Goal: Browse casually: Explore the website without a specific task or goal

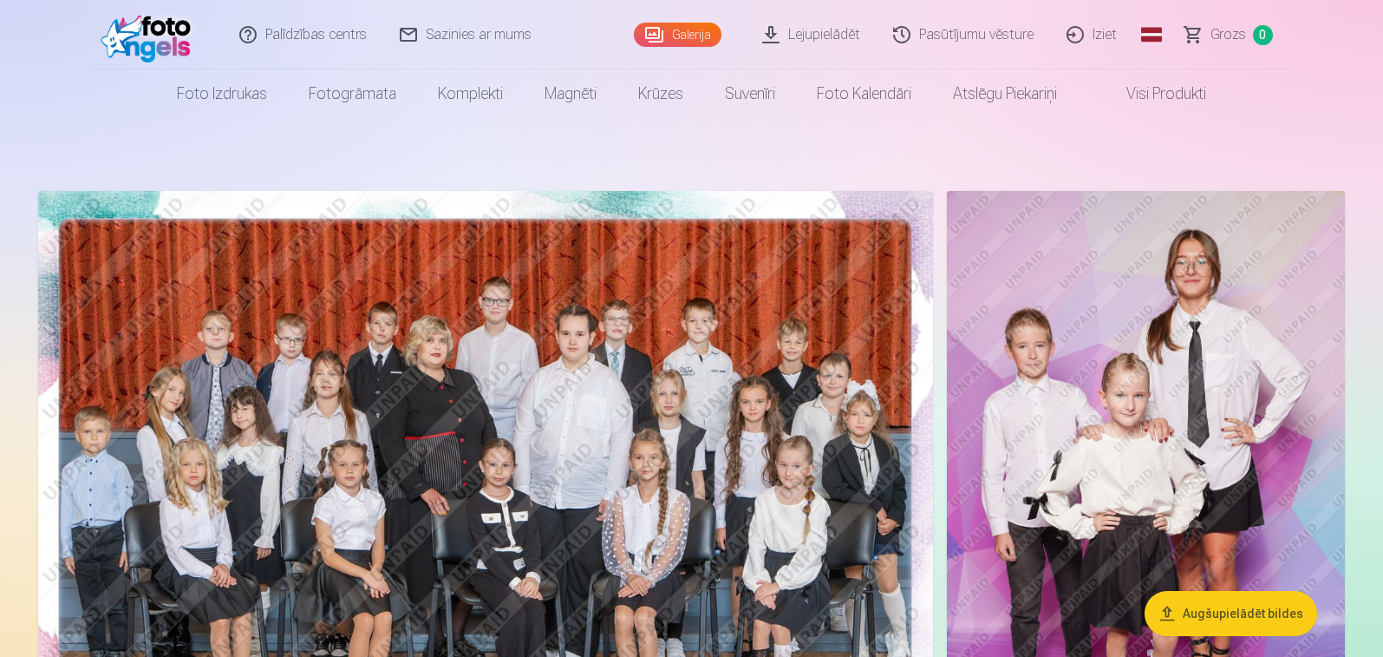
click at [615, 369] on img at bounding box center [485, 489] width 895 height 597
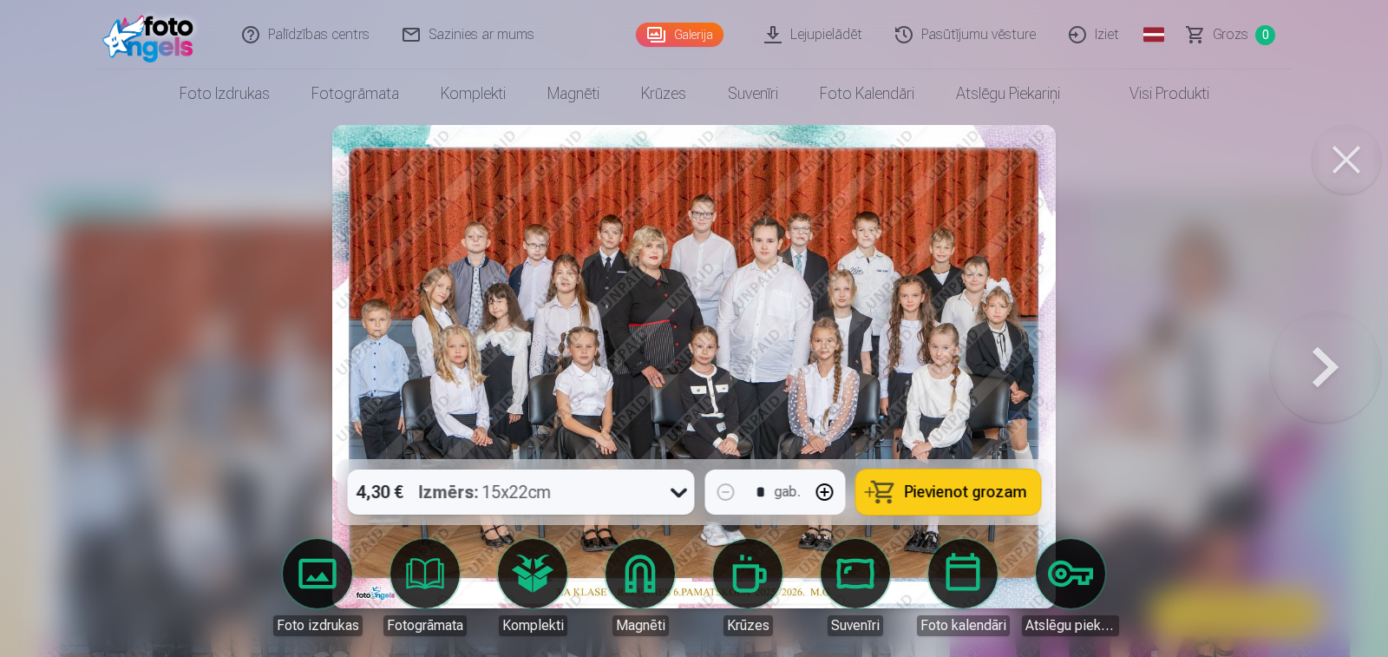
click at [755, 321] on img at bounding box center [694, 366] width 724 height 483
click at [1337, 163] on button at bounding box center [1345, 159] width 69 height 69
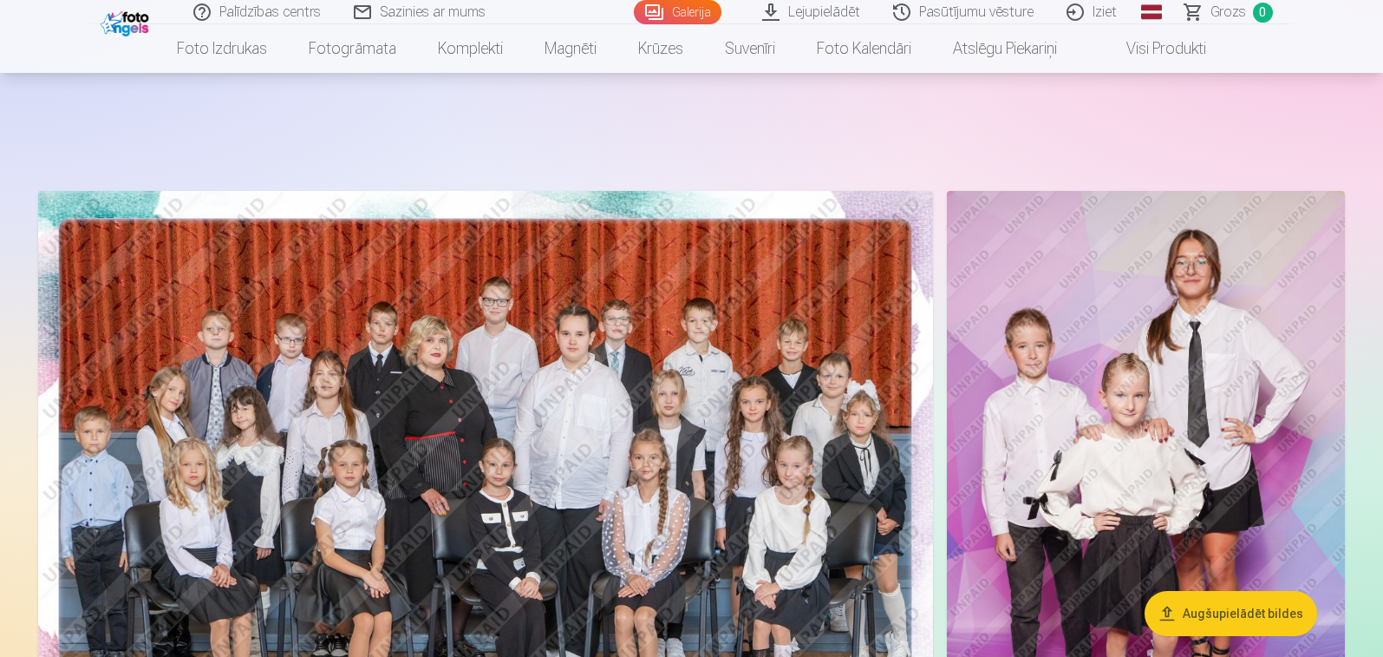
scroll to position [173, 0]
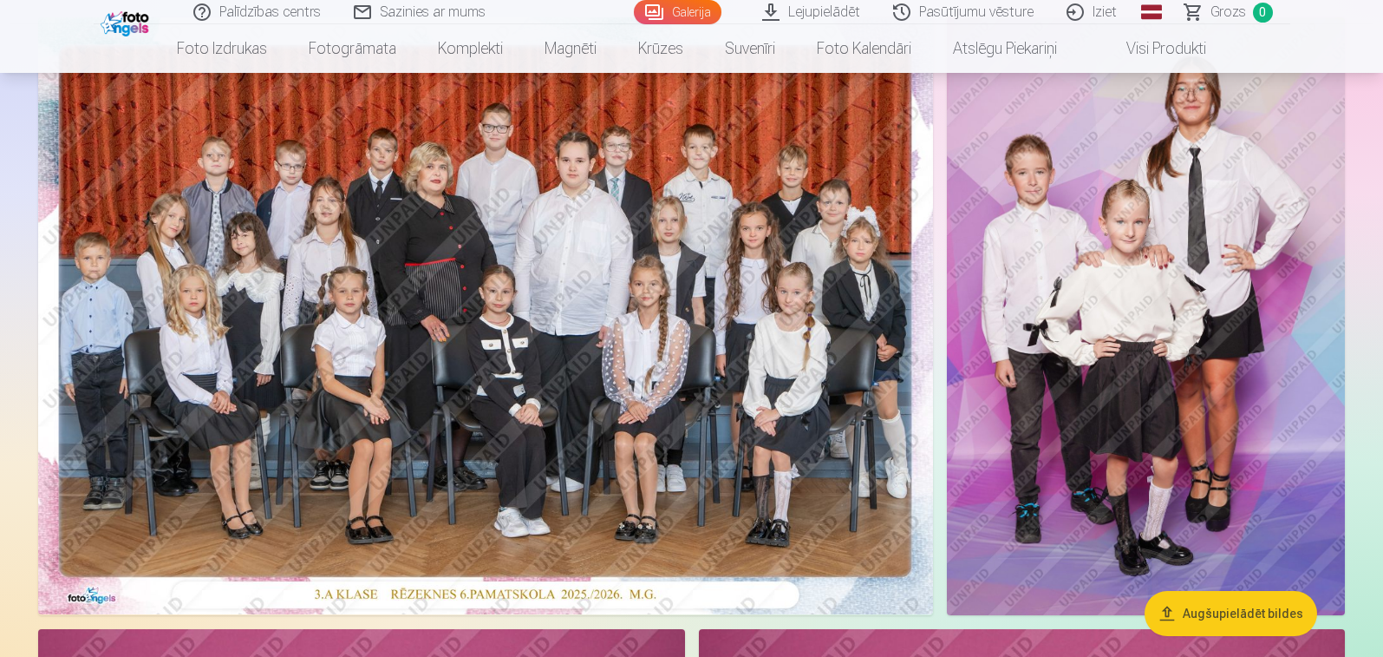
click at [1055, 280] on img at bounding box center [1146, 316] width 398 height 598
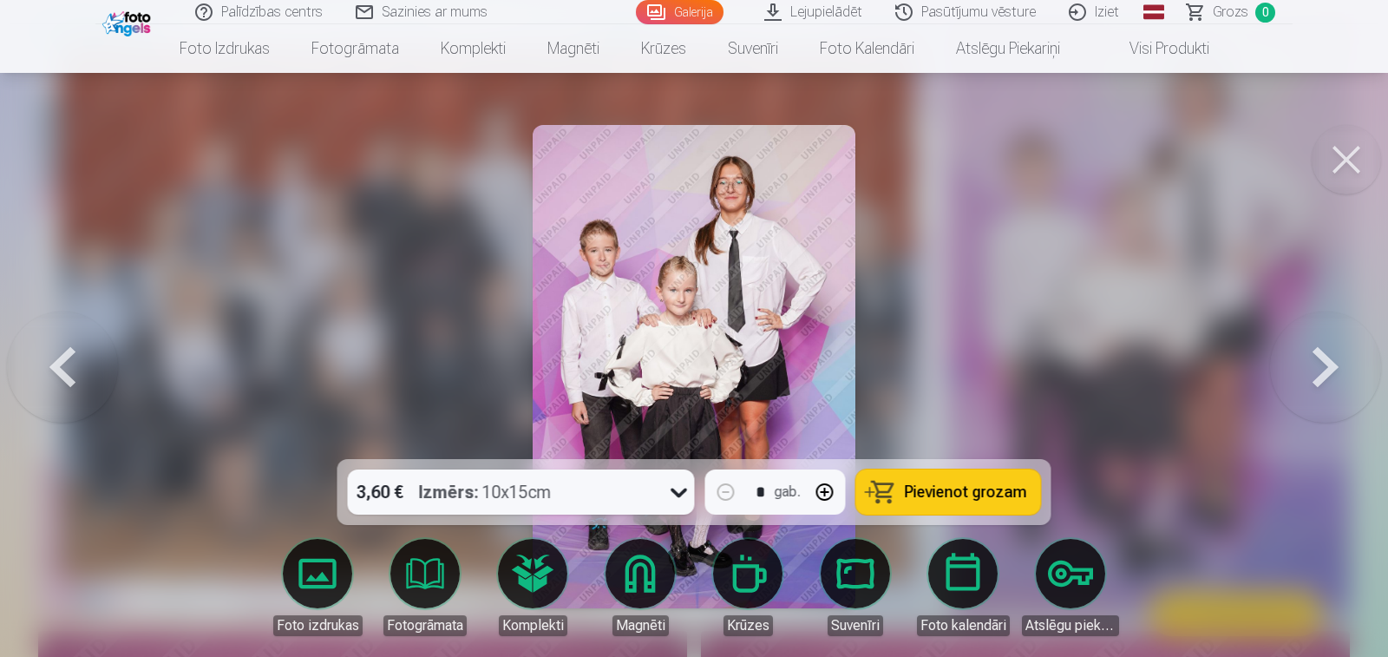
click at [1322, 374] on button at bounding box center [1325, 366] width 111 height 150
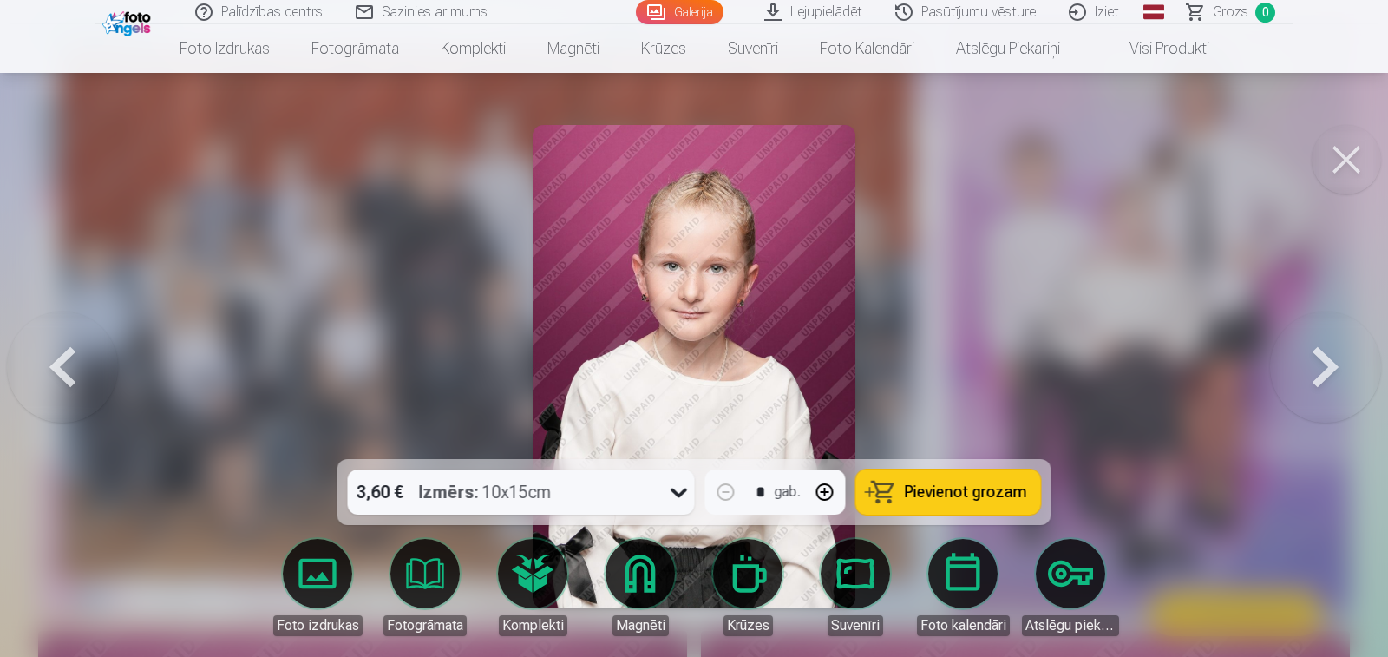
click at [1322, 374] on button at bounding box center [1325, 366] width 111 height 150
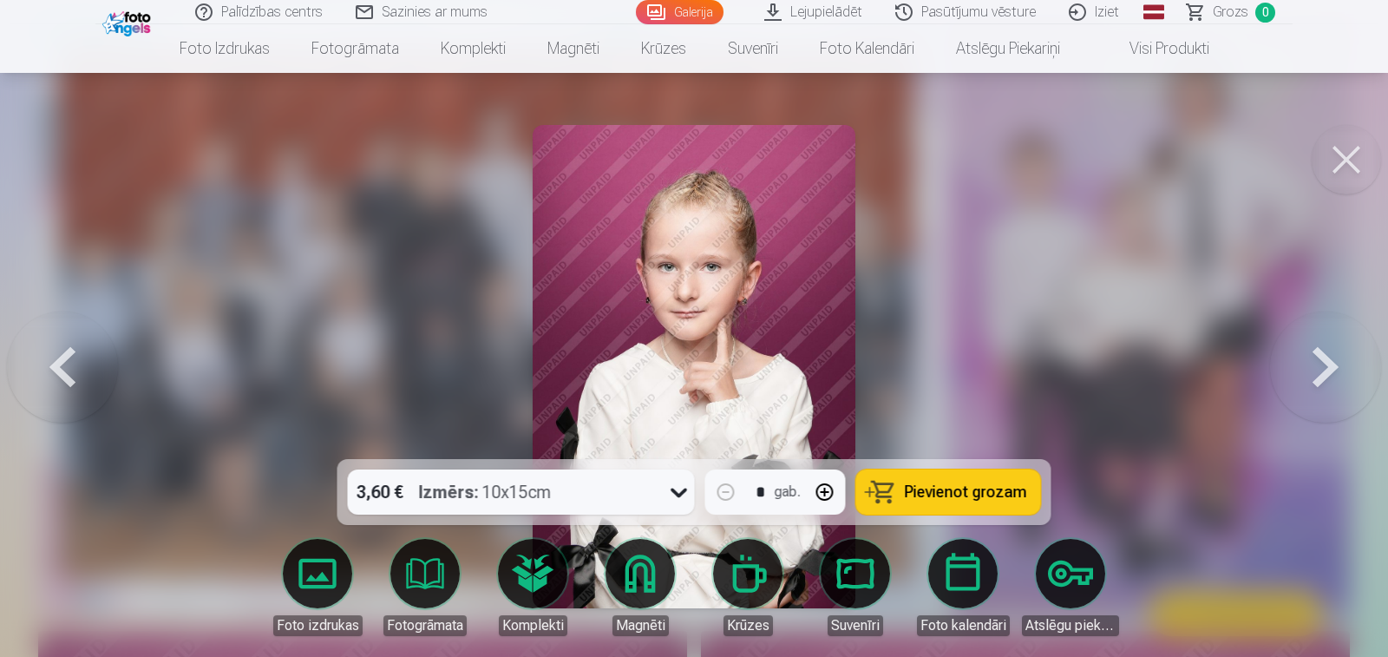
click at [1322, 374] on button at bounding box center [1325, 366] width 111 height 150
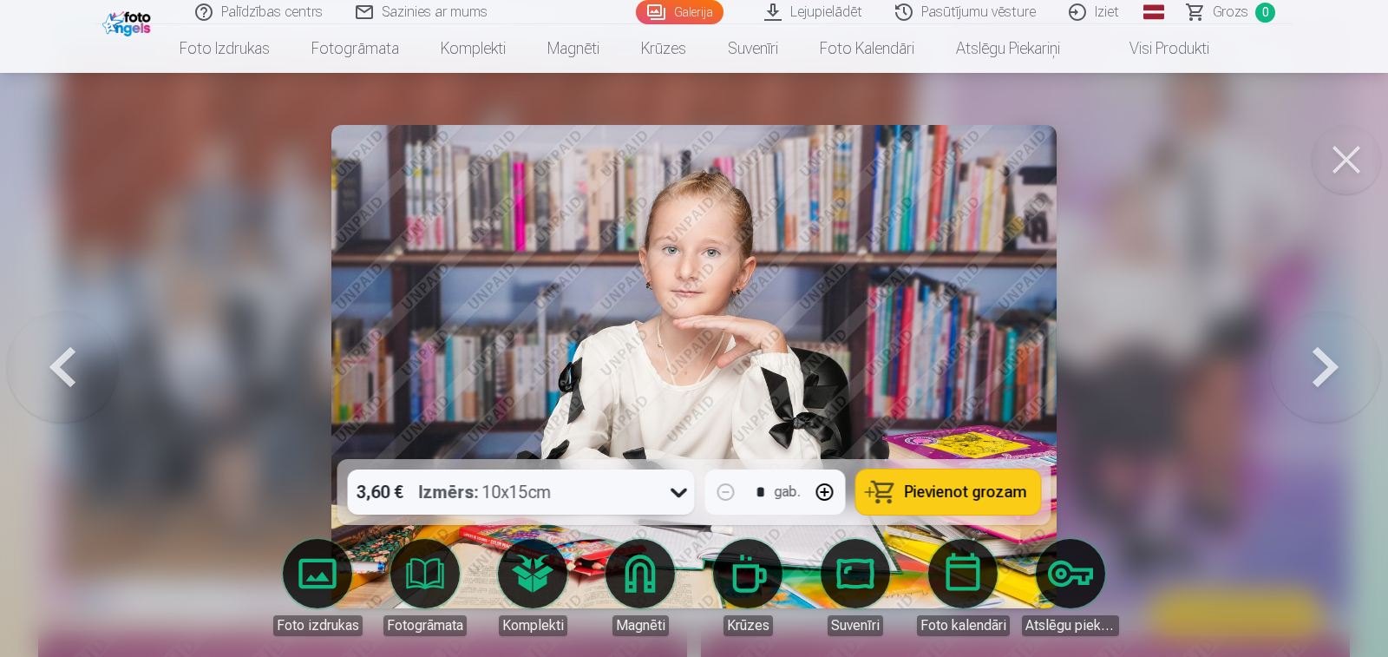
click at [1322, 374] on button at bounding box center [1325, 366] width 111 height 150
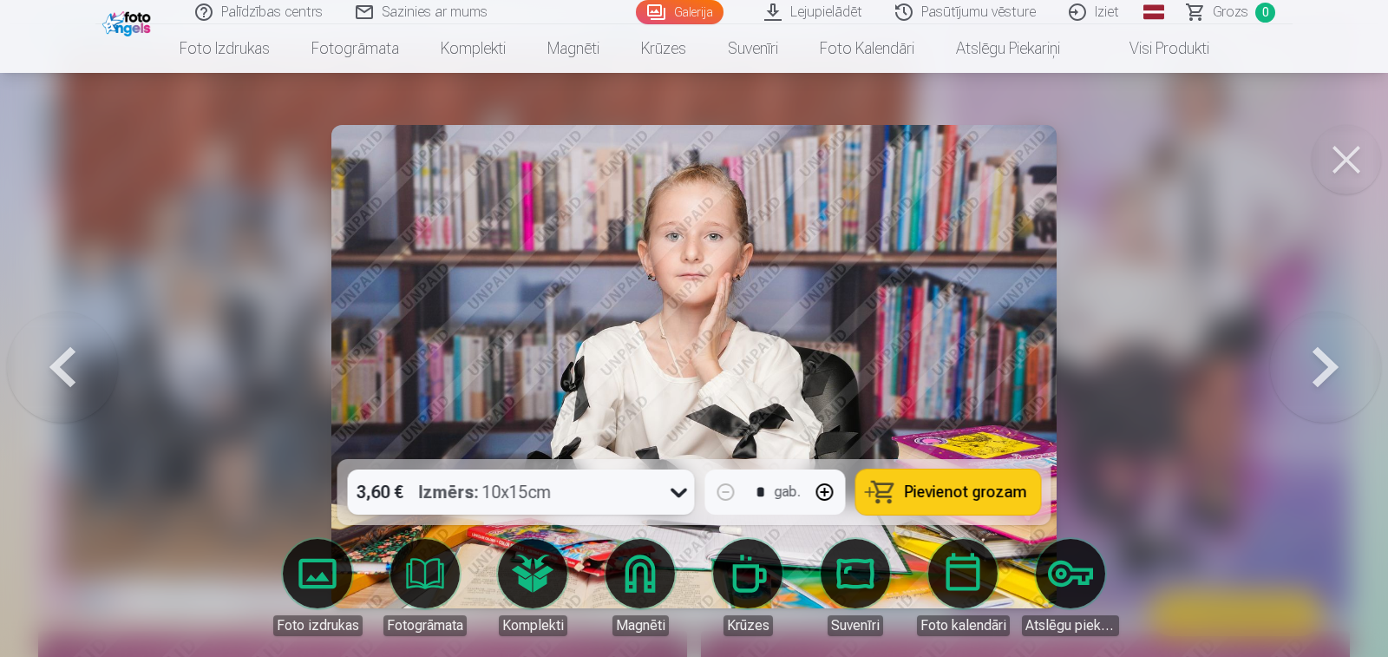
click at [1322, 374] on button at bounding box center [1325, 366] width 111 height 150
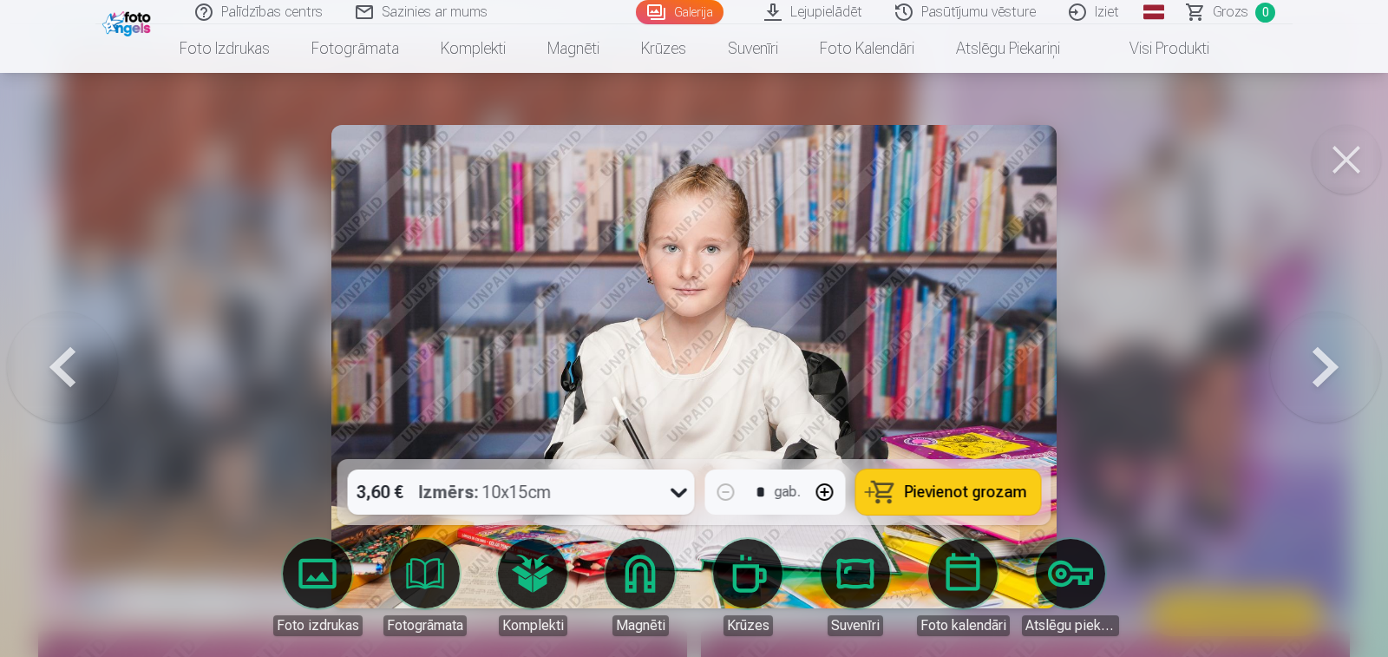
click at [1322, 374] on button at bounding box center [1325, 366] width 111 height 150
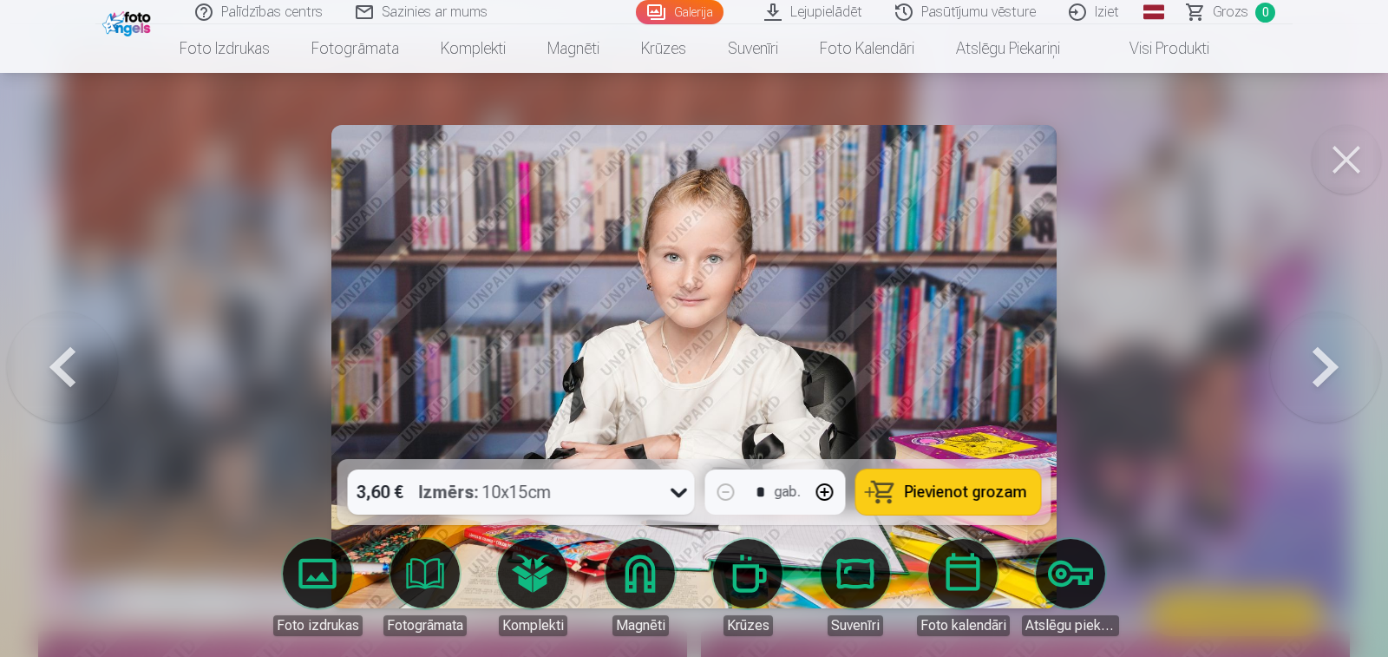
click at [1322, 374] on button at bounding box center [1325, 366] width 111 height 150
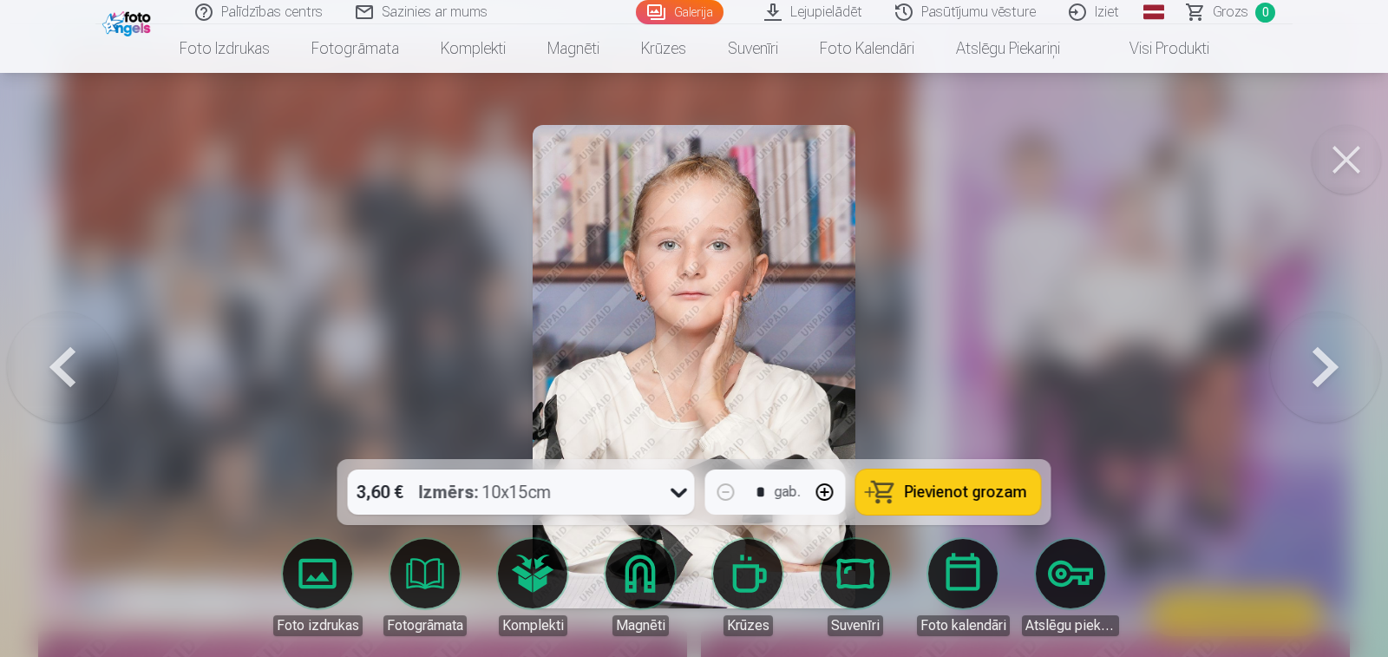
click at [1322, 374] on button at bounding box center [1325, 366] width 111 height 150
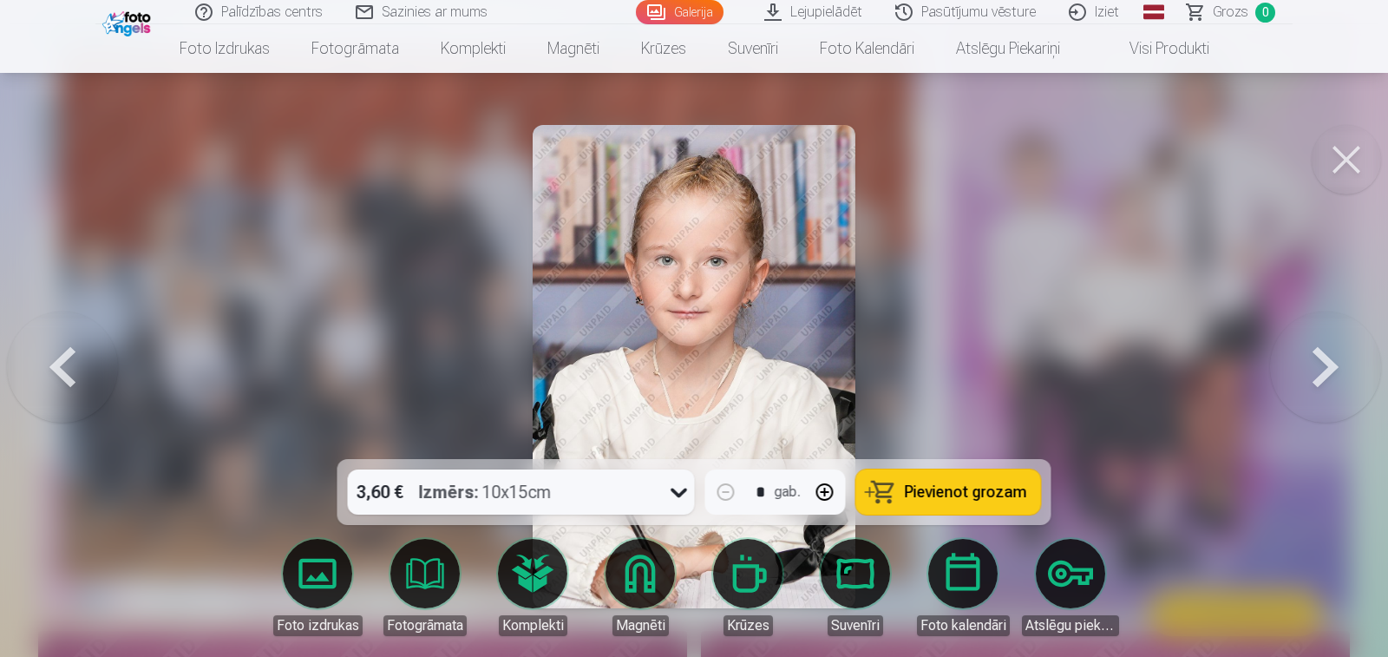
click at [1322, 374] on button at bounding box center [1325, 366] width 111 height 150
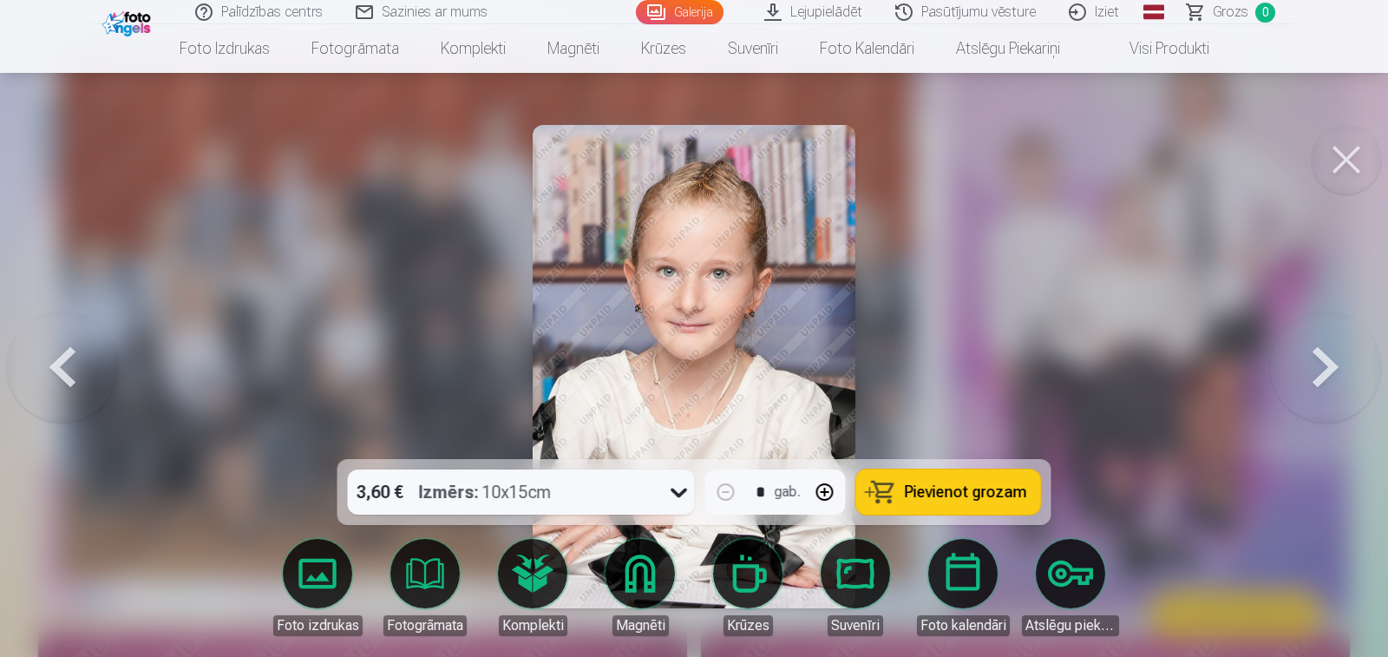
click at [1322, 374] on button at bounding box center [1325, 366] width 111 height 150
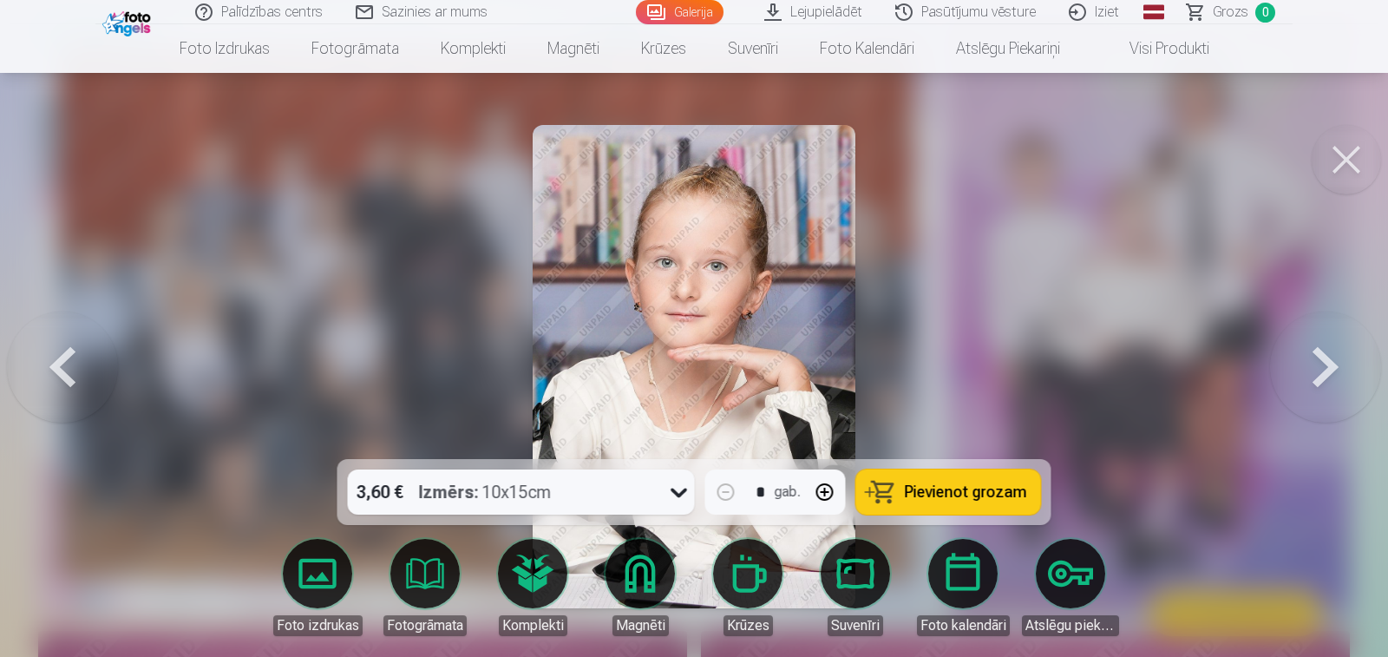
click at [1322, 374] on button at bounding box center [1325, 366] width 111 height 150
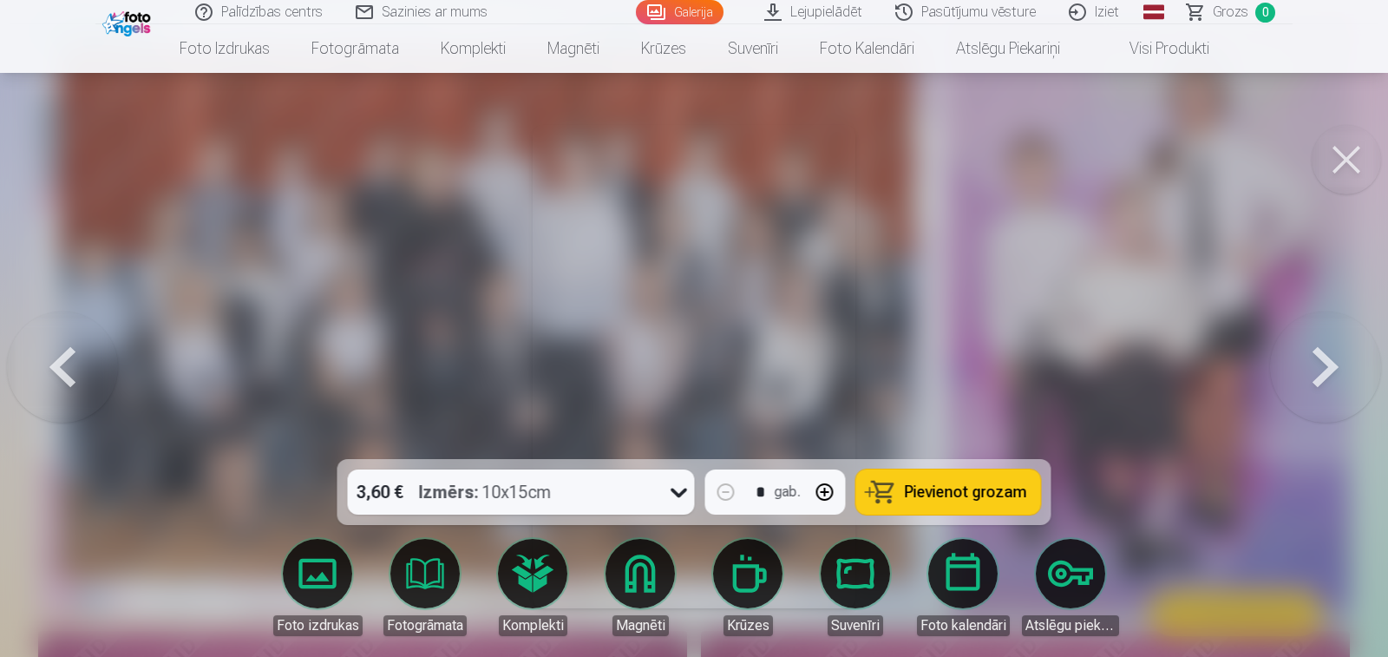
click at [1322, 374] on button at bounding box center [1325, 366] width 111 height 150
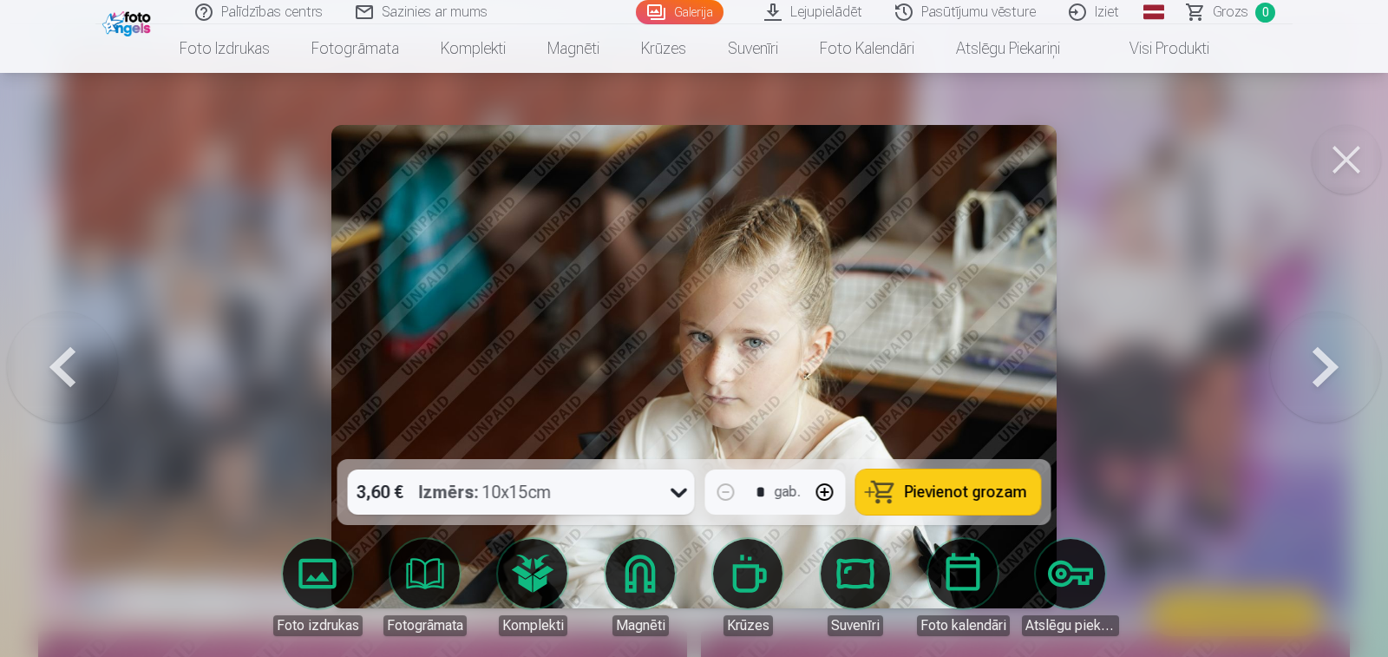
click at [1322, 374] on button at bounding box center [1325, 366] width 111 height 150
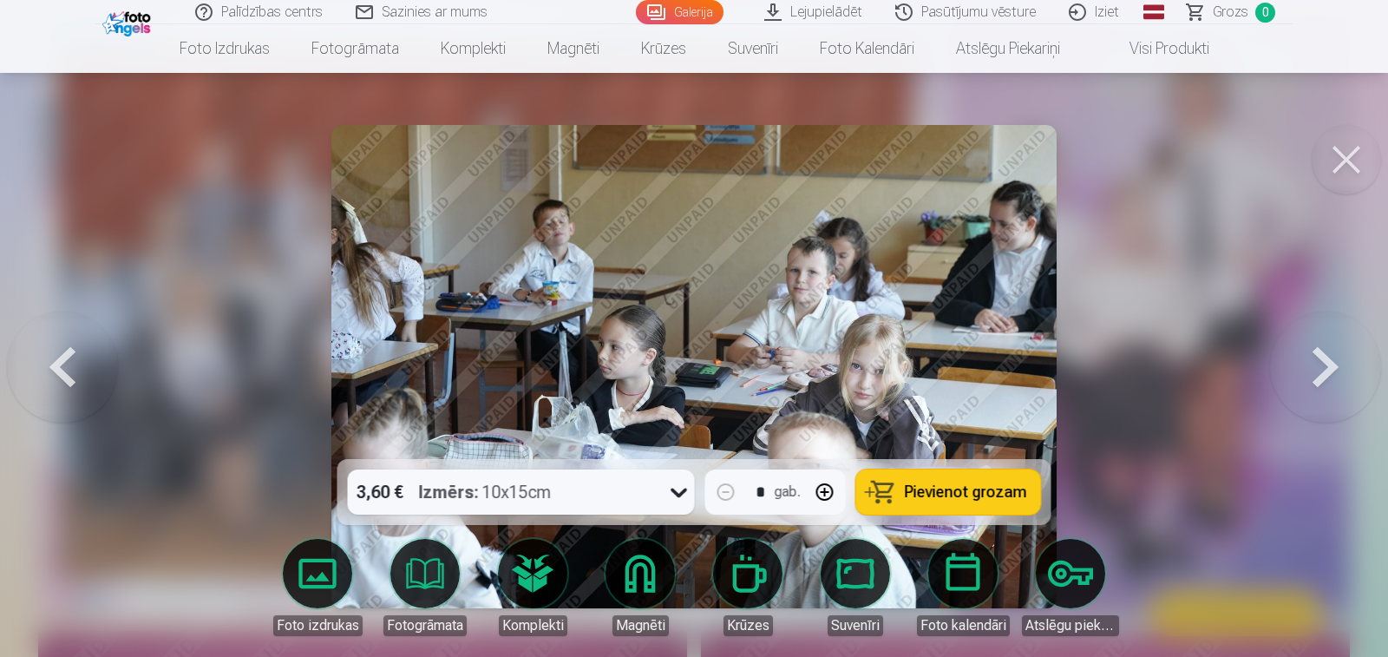
click at [1322, 374] on button at bounding box center [1325, 366] width 111 height 150
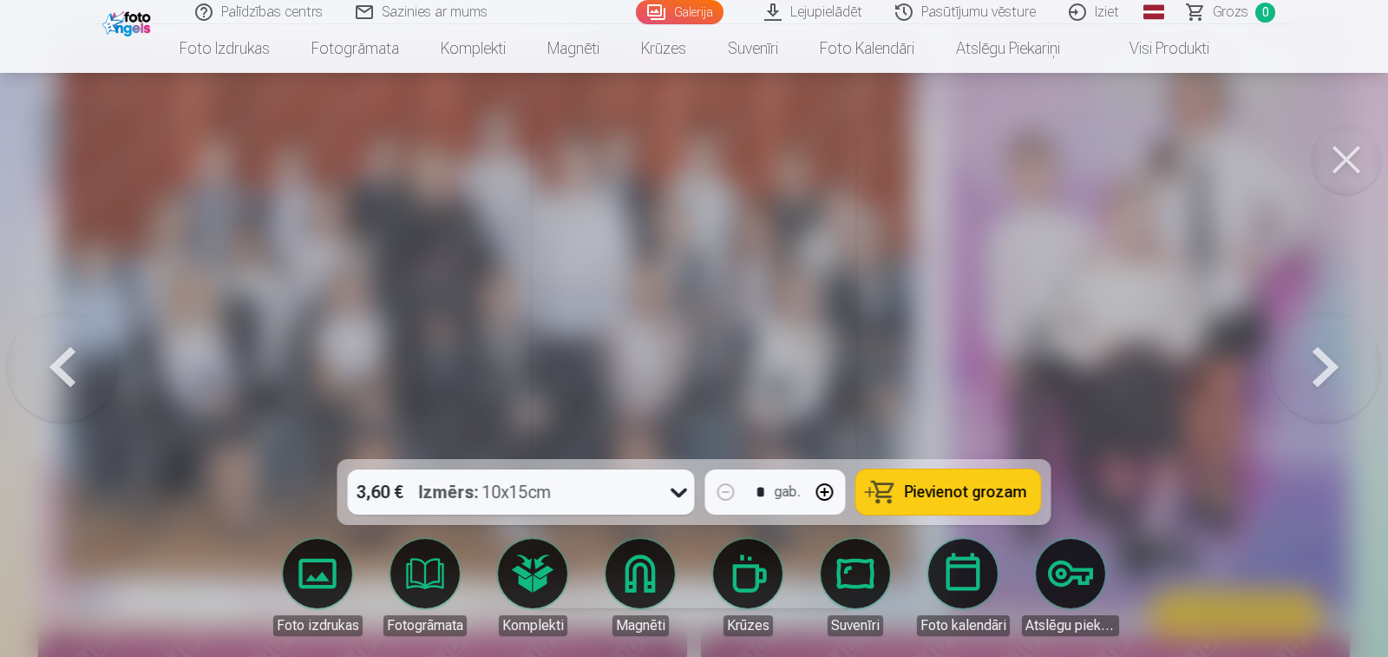
click at [1322, 374] on button at bounding box center [1325, 366] width 111 height 150
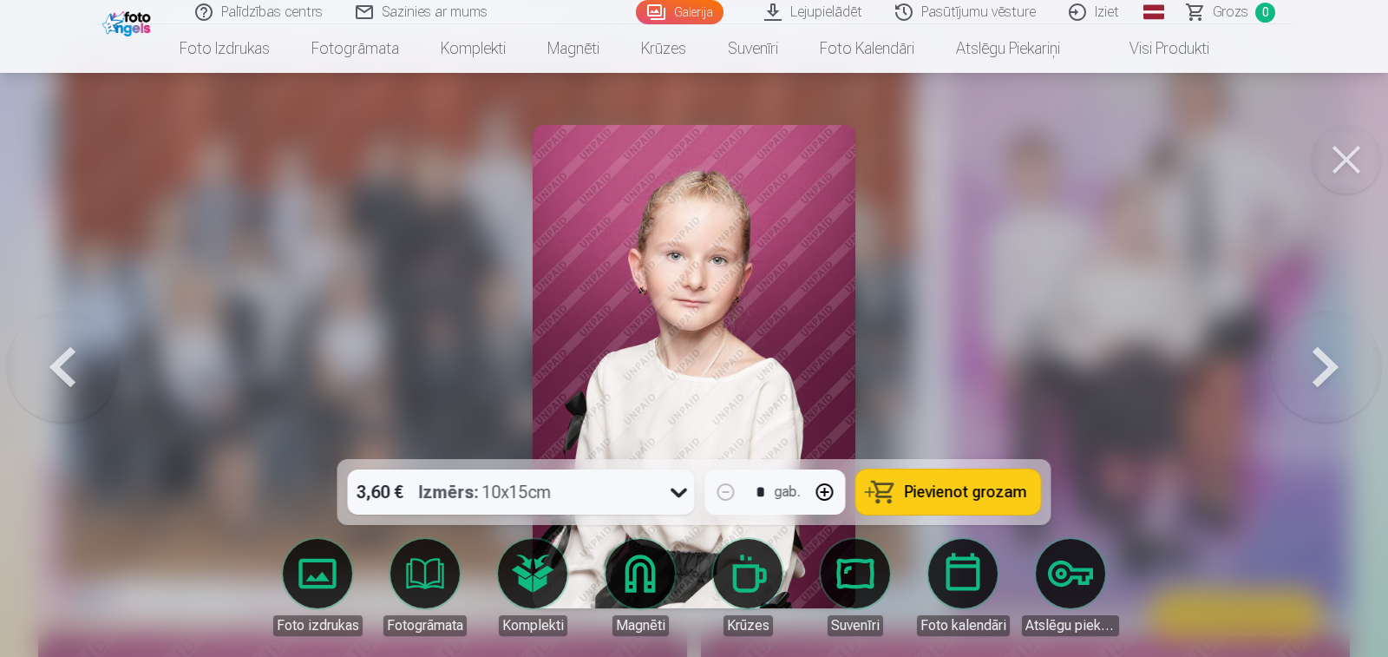
click at [1322, 374] on button at bounding box center [1325, 366] width 111 height 150
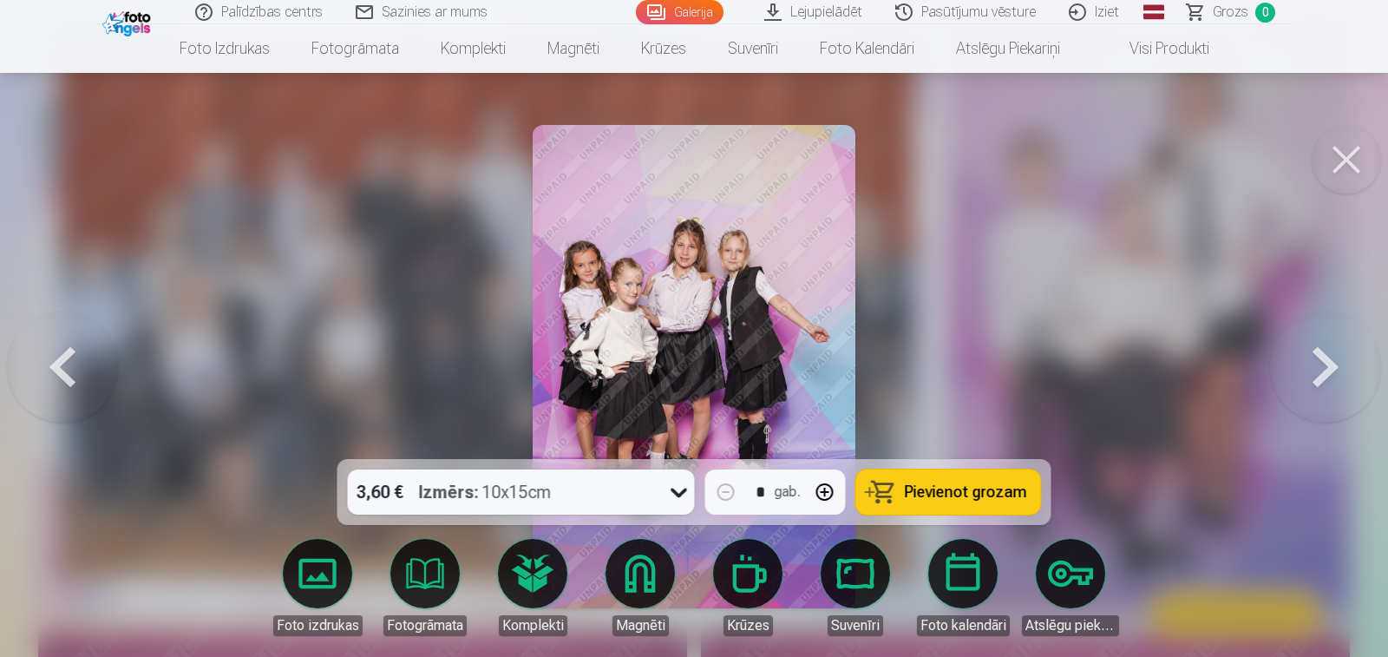
click at [1322, 374] on button at bounding box center [1325, 366] width 111 height 150
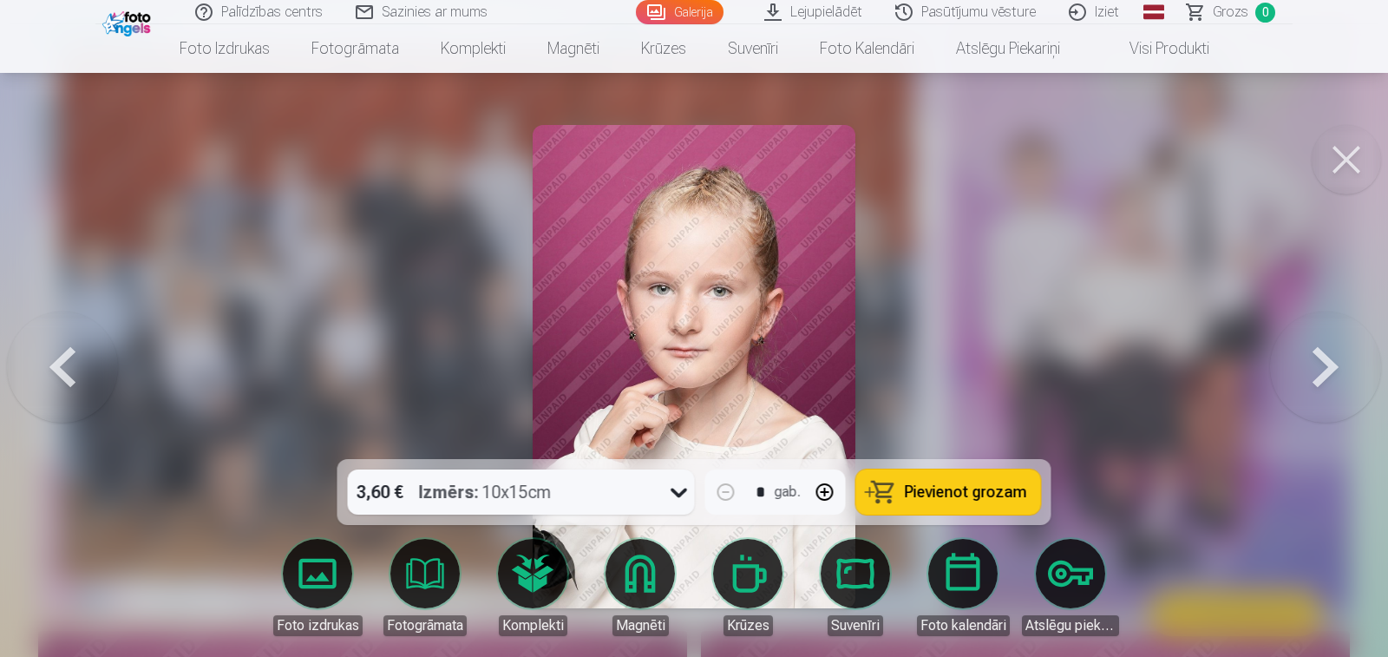
click at [1322, 374] on button at bounding box center [1325, 366] width 111 height 150
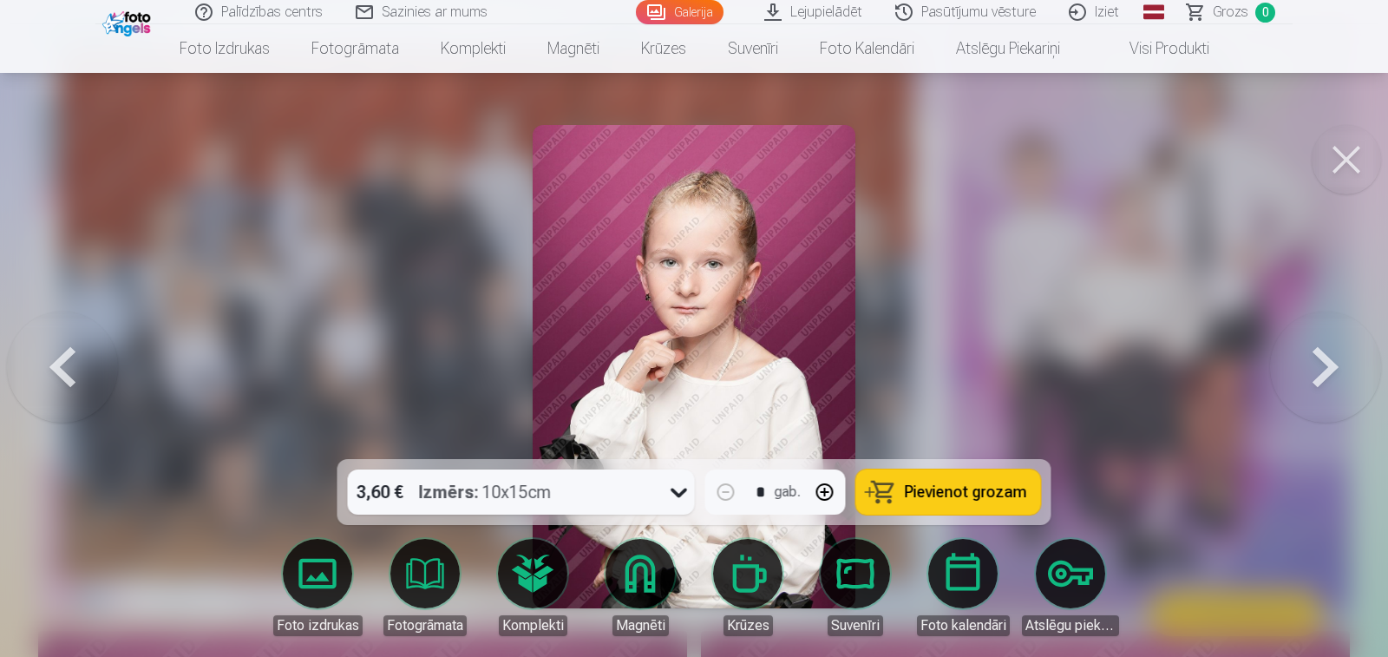
click at [1322, 374] on button at bounding box center [1325, 366] width 111 height 150
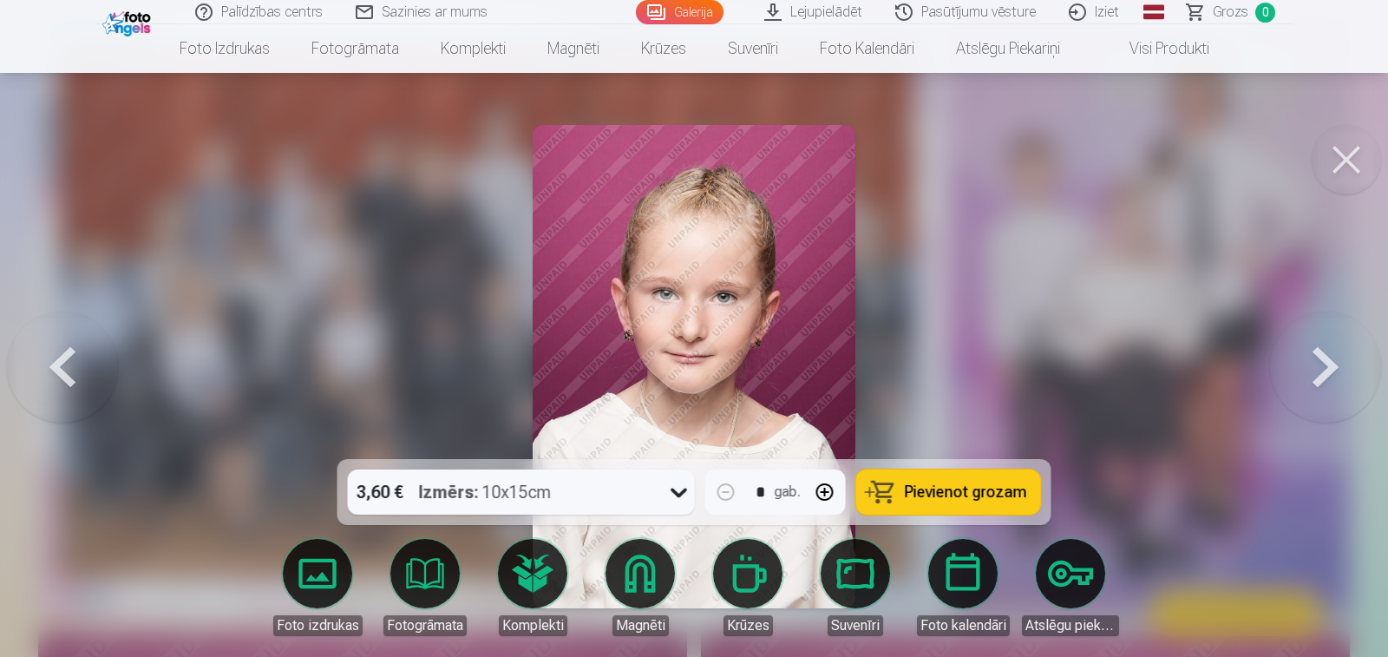
click at [1322, 374] on button at bounding box center [1325, 366] width 111 height 150
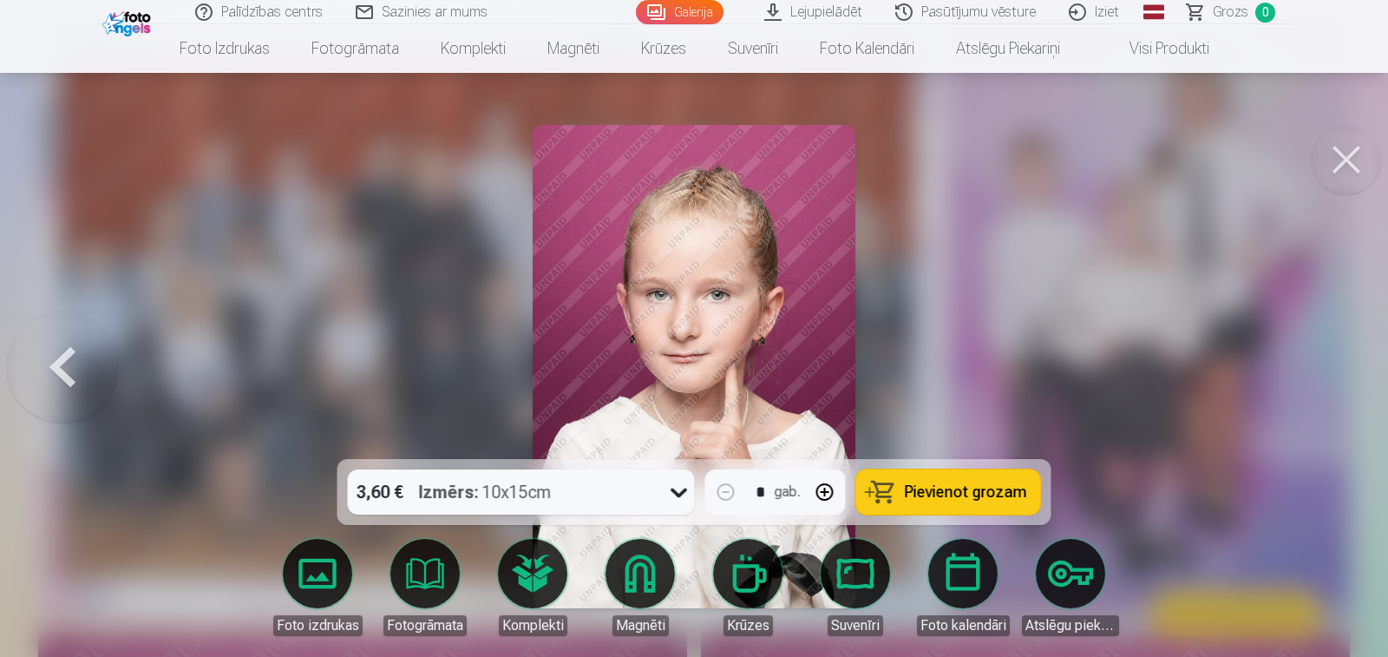
click at [1322, 374] on div at bounding box center [694, 328] width 1388 height 657
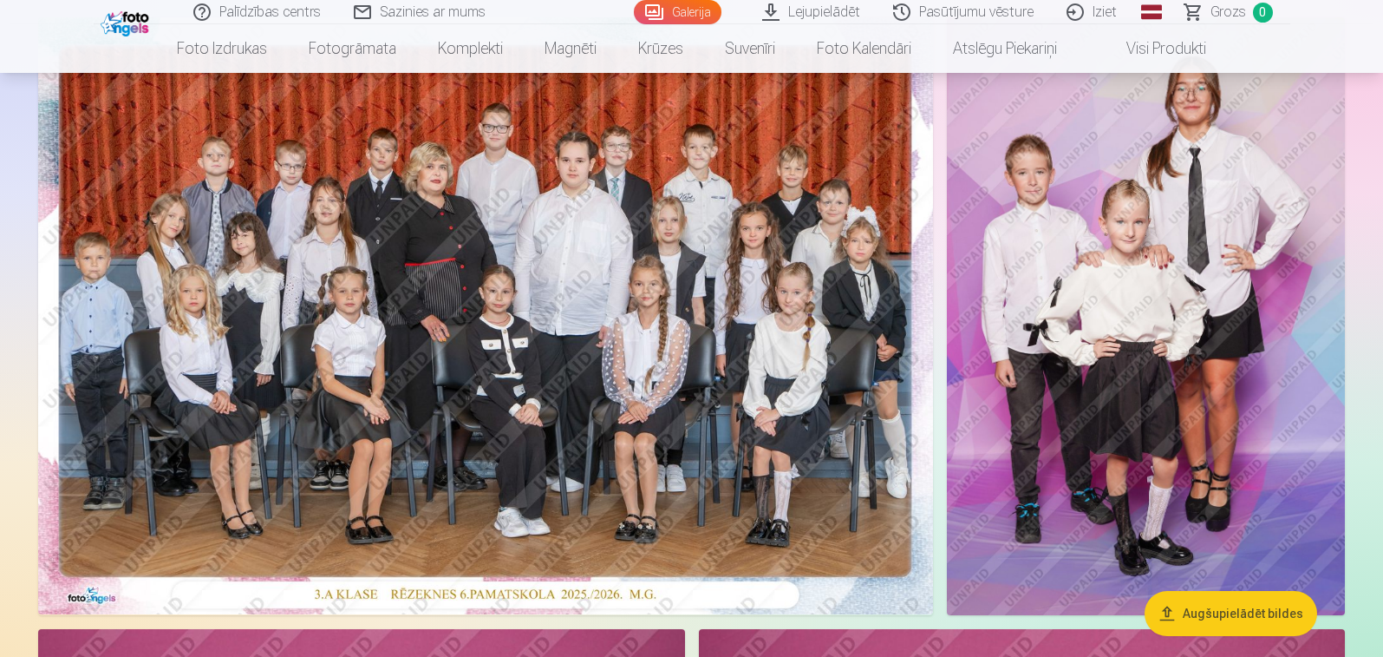
click at [1199, 167] on img at bounding box center [1146, 316] width 398 height 598
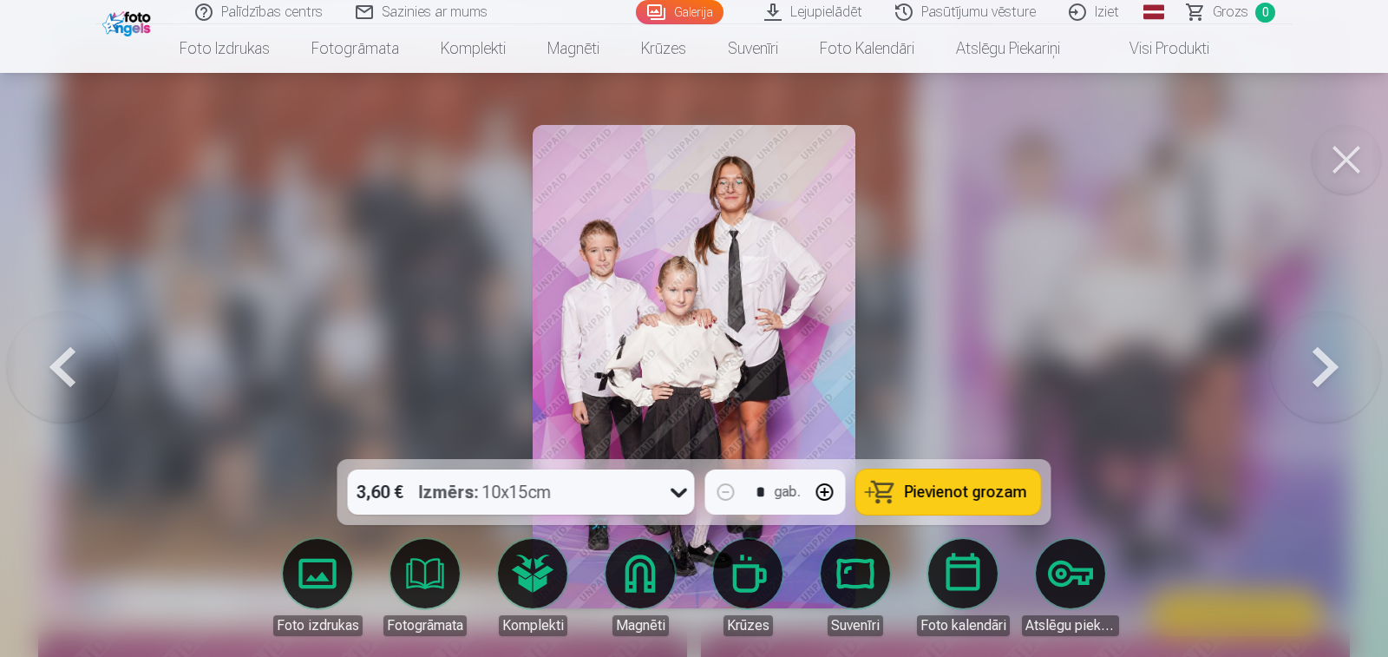
click at [1356, 161] on button at bounding box center [1345, 159] width 69 height 69
